Goal: Obtain resource: Download file/media

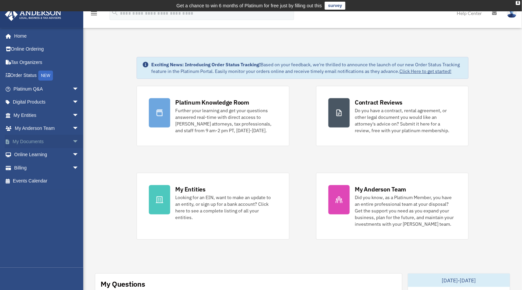
click at [29, 142] on link "My Documents arrow_drop_down" at bounding box center [47, 141] width 84 height 13
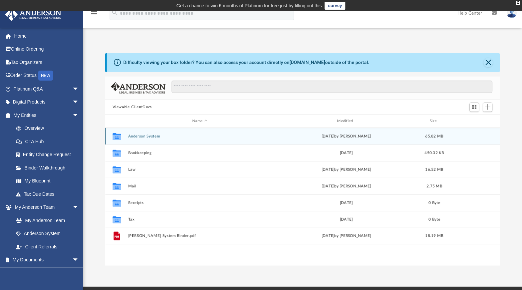
scroll to position [145, 390]
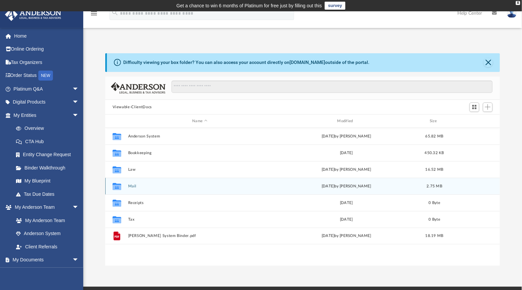
click at [131, 186] on button "Mail" at bounding box center [200, 186] width 144 height 4
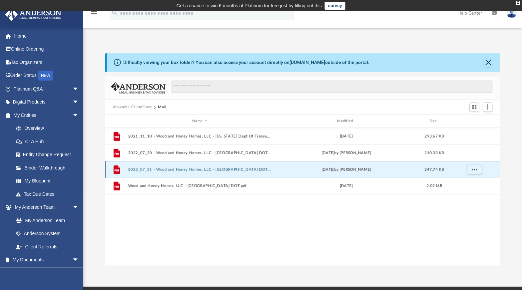
click at [207, 171] on button "2023_07_31 - Wood and Honey Homes, LLC - [GEOGRAPHIC_DATA] DOT.pdf" at bounding box center [200, 170] width 144 height 4
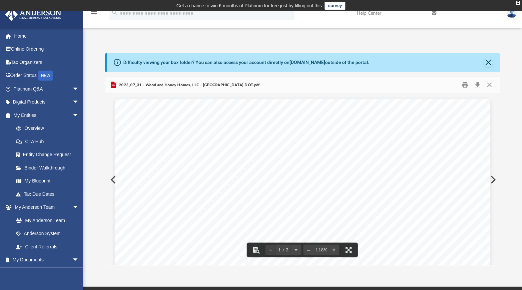
drag, startPoint x: 495, startPoint y: 116, endPoint x: 498, endPoint y: 115, distance: 3.4
click at [497, 114] on div "Viewable-ClientDocs Mail Name Modified Size File 2021_11_10 - Wood and Honey Ho…" at bounding box center [302, 172] width 395 height 190
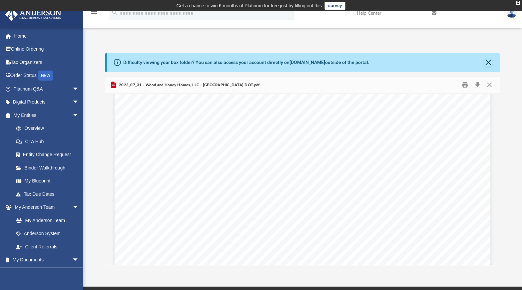
scroll to position [0, 0]
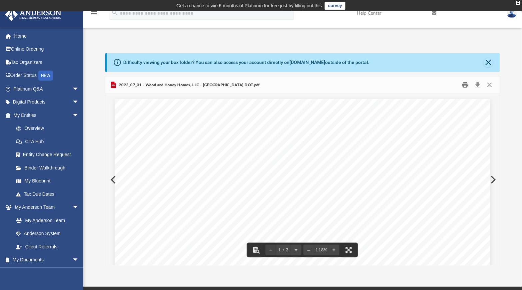
click at [464, 85] on button "Print" at bounding box center [465, 85] width 13 height 10
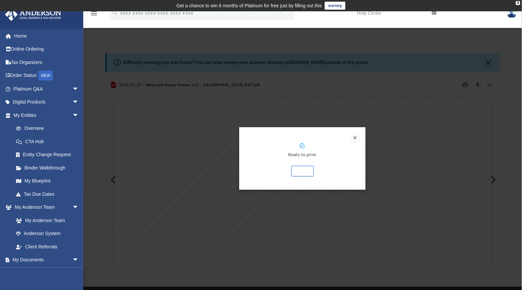
click at [354, 137] on button "Preview" at bounding box center [355, 138] width 8 height 8
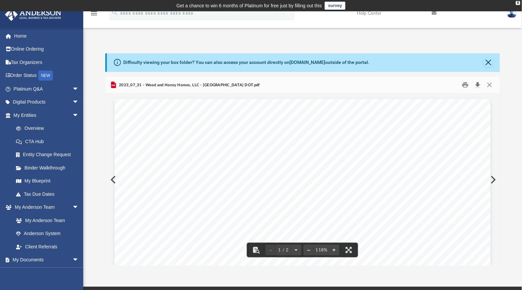
click at [479, 83] on button "Download" at bounding box center [478, 85] width 12 height 10
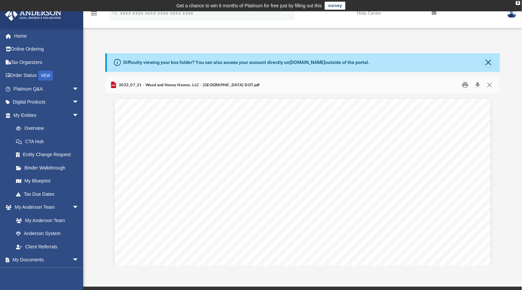
click at [243, 40] on div "Difficulty viewing your box folder? You can also access your account directly o…" at bounding box center [302, 152] width 439 height 227
drag, startPoint x: 486, startPoint y: 61, endPoint x: 490, endPoint y: 63, distance: 4.5
click at [488, 61] on button "Close" at bounding box center [488, 62] width 9 height 9
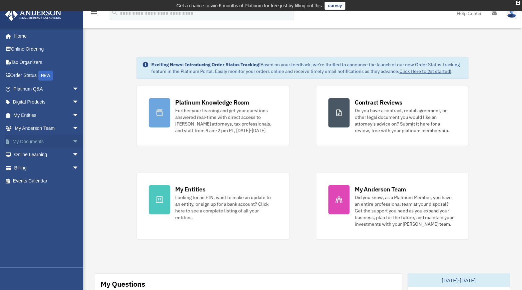
click at [72, 140] on span "arrow_drop_down" at bounding box center [78, 142] width 13 height 14
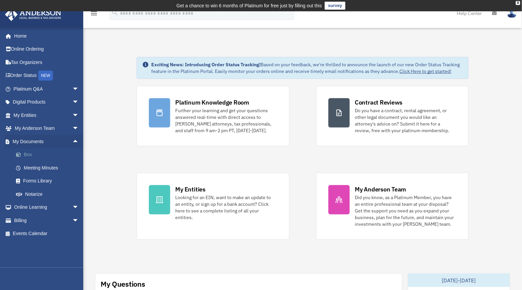
click at [27, 154] on link "Box" at bounding box center [49, 154] width 80 height 13
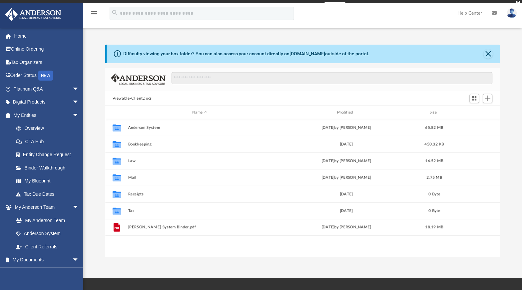
scroll to position [145, 390]
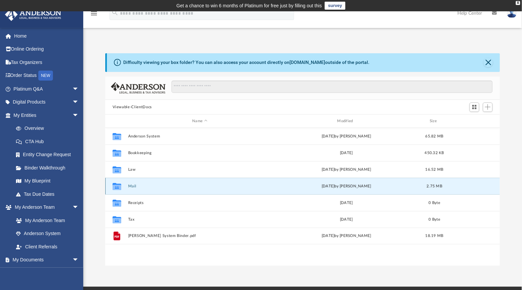
click at [132, 187] on button "Mail" at bounding box center [200, 186] width 144 height 4
click at [132, 188] on button "Mail" at bounding box center [200, 186] width 144 height 4
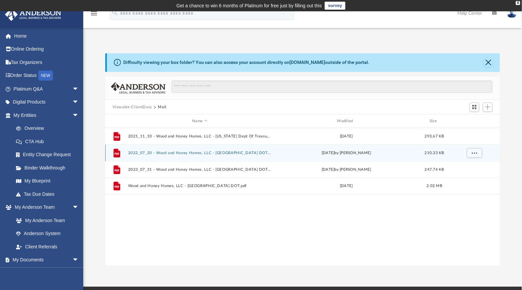
click at [169, 151] on div "File 2022_07_20 - Wood and Honey Homes, LLC - NJ DOT.pdf Wed Jul 20 2022 by Dan…" at bounding box center [302, 153] width 395 height 17
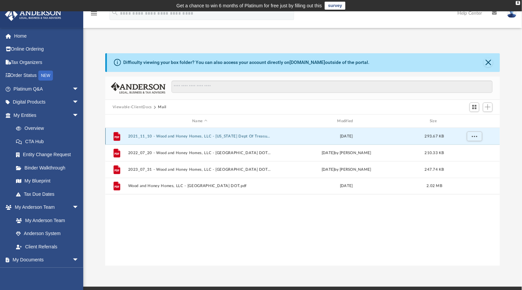
click at [174, 135] on button "2021_11_10 - Wood and Honey Homes, LLC - New Jersey Dept Of Treasury.pdf" at bounding box center [200, 136] width 144 height 4
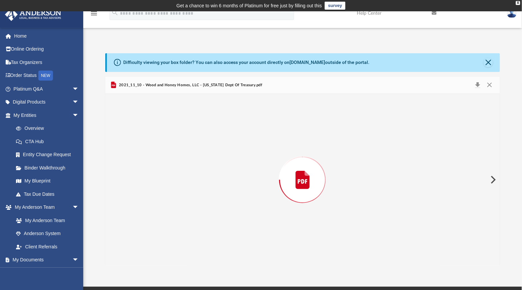
click at [174, 135] on div "Preview" at bounding box center [302, 180] width 395 height 172
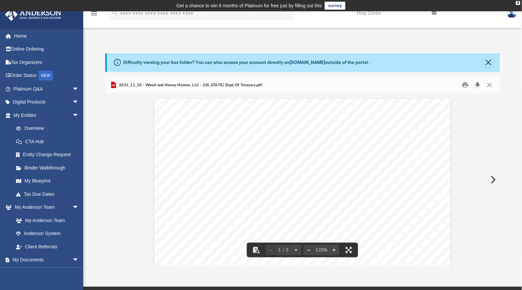
click at [474, 83] on button "Download" at bounding box center [478, 85] width 12 height 10
click at [490, 61] on button "Close" at bounding box center [488, 62] width 9 height 9
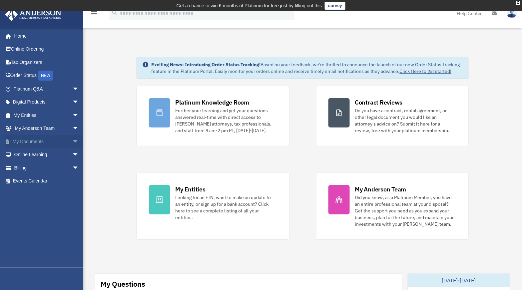
drag, startPoint x: 70, startPoint y: 140, endPoint x: 31, endPoint y: 139, distance: 39.0
click at [29, 140] on link "My Documents arrow_drop_down" at bounding box center [47, 141] width 84 height 13
click at [72, 139] on span "arrow_drop_down" at bounding box center [78, 142] width 13 height 14
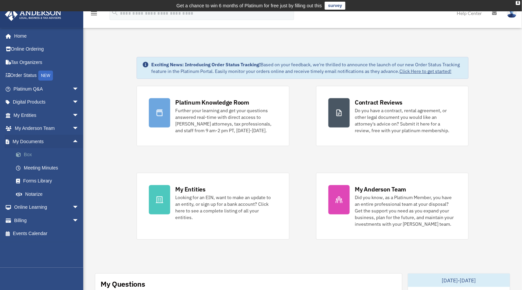
click at [23, 156] on span at bounding box center [22, 155] width 4 height 5
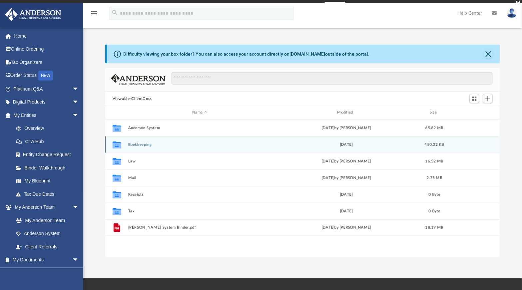
scroll to position [145, 390]
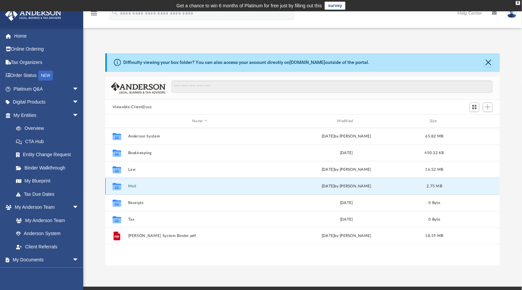
click at [130, 188] on button "Mail" at bounding box center [200, 186] width 144 height 4
click at [131, 189] on div "Collaborated Folder Mail [DATE] by [PERSON_NAME] 2.75 MB" at bounding box center [302, 186] width 395 height 17
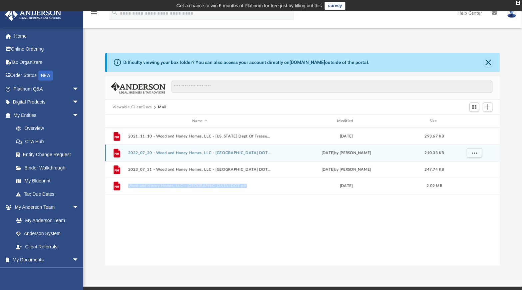
click at [183, 153] on button "2022_07_20 - Wood and Honey Homes, LLC - [GEOGRAPHIC_DATA] DOT.pdf" at bounding box center [200, 153] width 144 height 4
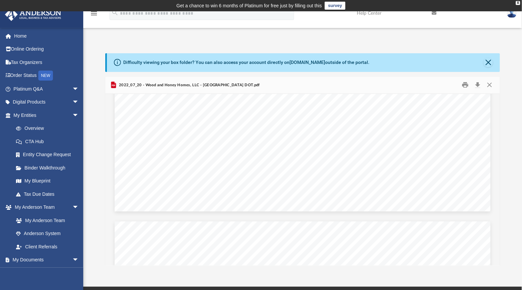
scroll to position [0, 0]
click at [477, 86] on button "Download" at bounding box center [478, 85] width 12 height 10
click at [509, 70] on div "Difficulty viewing your box folder? You can also access your account directly o…" at bounding box center [302, 159] width 439 height 213
drag, startPoint x: 489, startPoint y: 62, endPoint x: 501, endPoint y: 83, distance: 24.2
click at [522, 68] on html "X Get a chance to win 6 months of Platinum for free just by filling out this su…" at bounding box center [261, 203] width 522 height 406
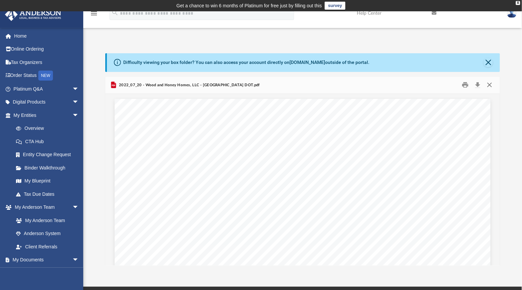
click at [489, 86] on button "Close" at bounding box center [490, 85] width 12 height 10
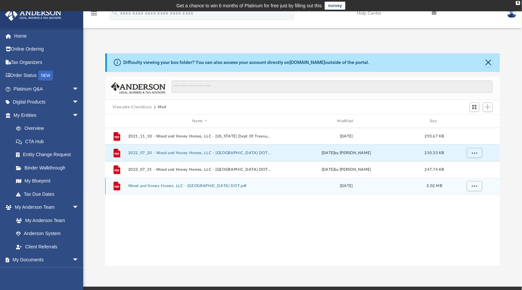
click at [156, 186] on button "Wood and Honey Homes, LLC - NJ DOT.pdf" at bounding box center [200, 186] width 144 height 4
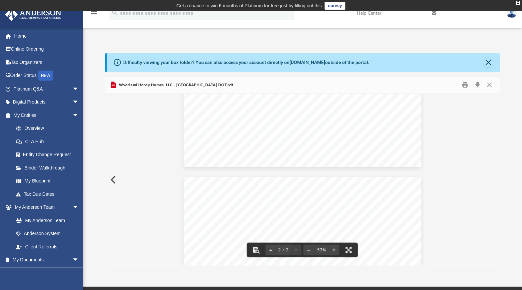
scroll to position [188, 0]
click at [475, 84] on button "Download" at bounding box center [478, 85] width 12 height 10
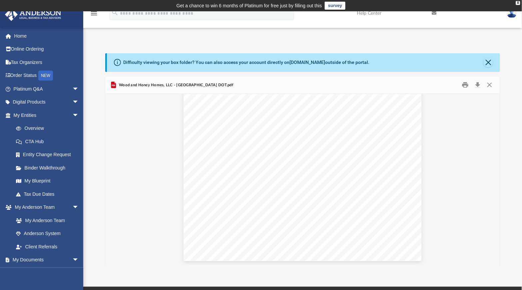
drag, startPoint x: 519, startPoint y: 89, endPoint x: 510, endPoint y: 85, distance: 10.3
click at [518, 89] on div "Difficulty viewing your box folder? You can also access your account directly o…" at bounding box center [302, 159] width 439 height 213
click at [489, 84] on button "Close" at bounding box center [490, 85] width 12 height 10
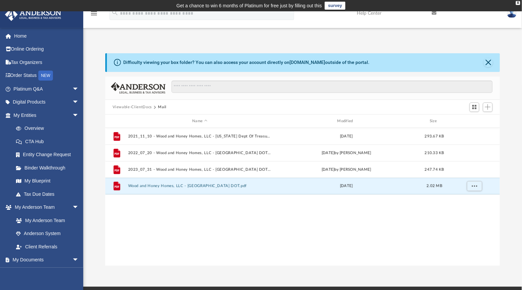
click at [136, 107] on button "Viewable-ClientDocs" at bounding box center [132, 107] width 39 height 6
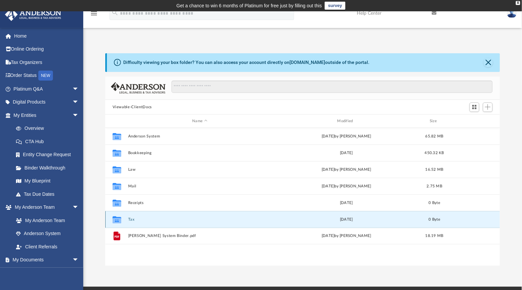
click at [129, 218] on button "Tax" at bounding box center [200, 220] width 144 height 4
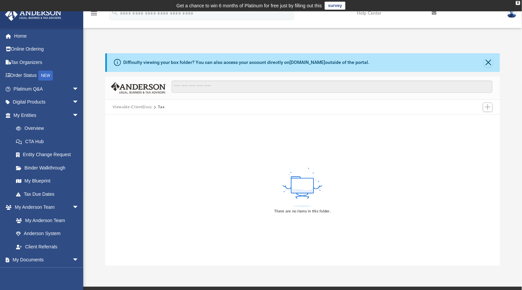
click at [141, 108] on button "Viewable-ClientDocs" at bounding box center [132, 107] width 39 height 6
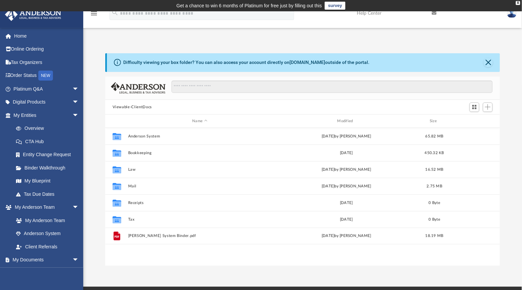
scroll to position [145, 390]
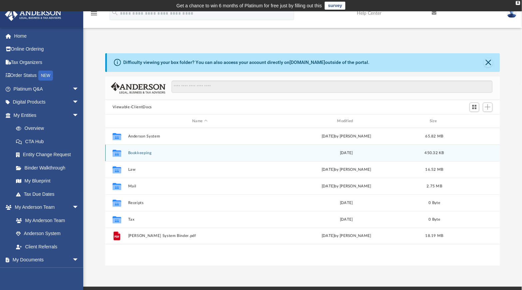
click at [136, 152] on button "Bookkeeping" at bounding box center [200, 153] width 144 height 4
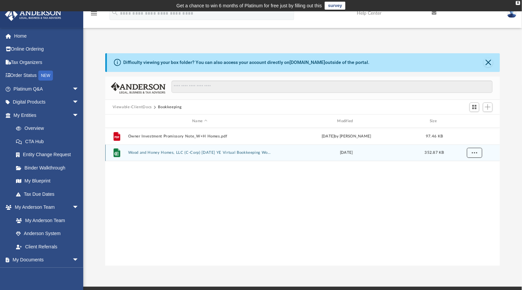
click at [473, 153] on span "More options" at bounding box center [474, 153] width 5 height 4
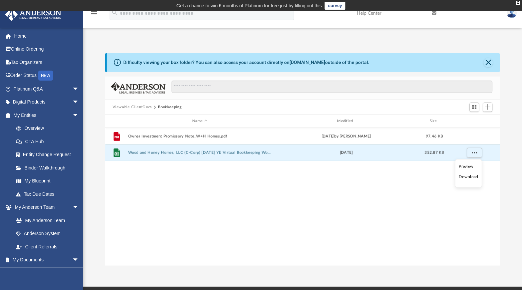
click at [468, 178] on li "Download" at bounding box center [468, 177] width 19 height 7
drag, startPoint x: 143, startPoint y: 39, endPoint x: 183, endPoint y: 44, distance: 40.9
click at [143, 40] on div "Difficulty viewing your box folder? You can also access your account directly o…" at bounding box center [302, 152] width 439 height 227
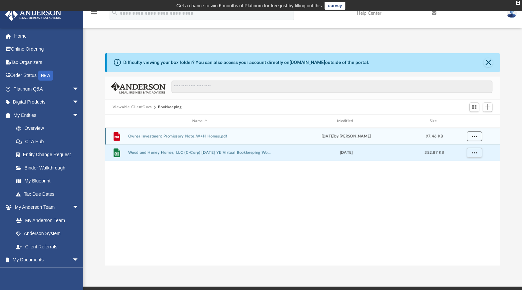
click at [476, 136] on span "More options" at bounding box center [474, 137] width 5 height 4
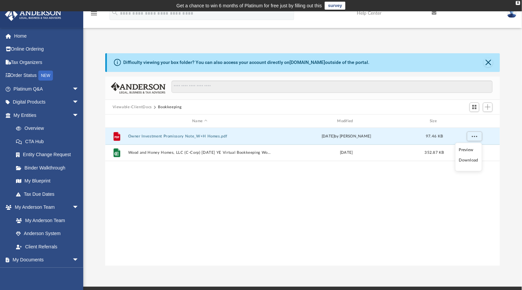
click at [468, 162] on li "Download" at bounding box center [468, 160] width 19 height 7
click at [509, 78] on div "Difficulty viewing your box folder? You can also access your account directly o…" at bounding box center [302, 159] width 439 height 213
click at [509, 76] on div "Difficulty viewing your box folder? You can also access your account directly o…" at bounding box center [302, 159] width 439 height 213
click at [140, 108] on button "Viewable-ClientDocs" at bounding box center [132, 107] width 39 height 6
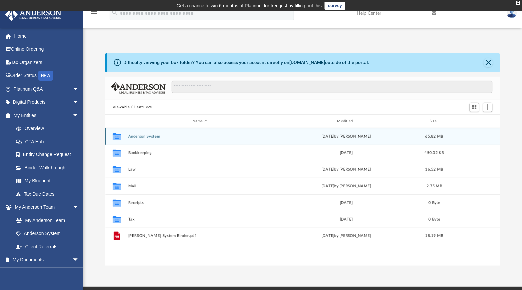
click at [148, 136] on button "Anderson System" at bounding box center [200, 136] width 144 height 4
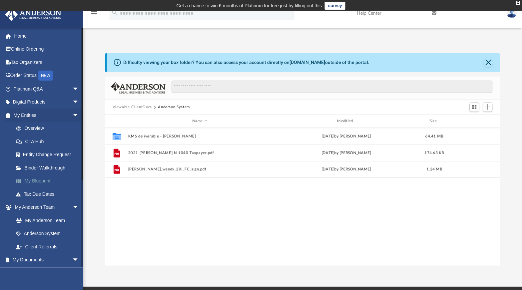
click at [44, 180] on link "My Blueprint" at bounding box center [49, 181] width 80 height 13
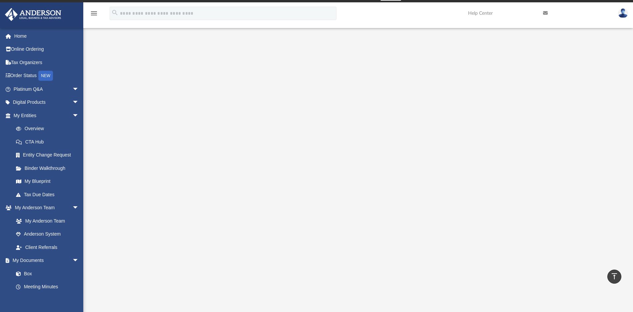
scroll to position [7, 0]
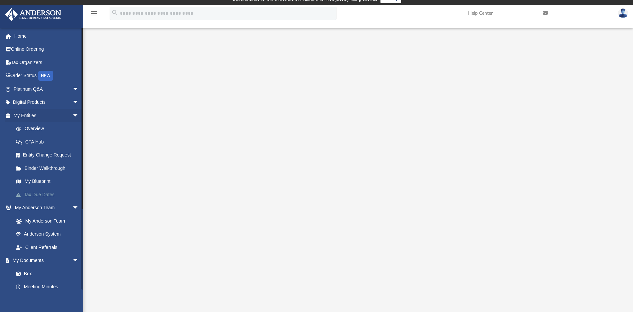
click at [43, 195] on link "Tax Due Dates" at bounding box center [49, 194] width 80 height 13
